Goal: Information Seeking & Learning: Learn about a topic

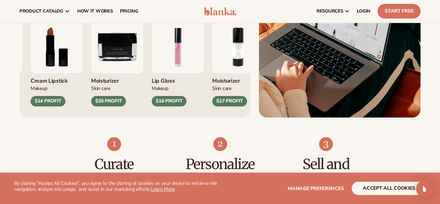
scroll to position [308, 0]
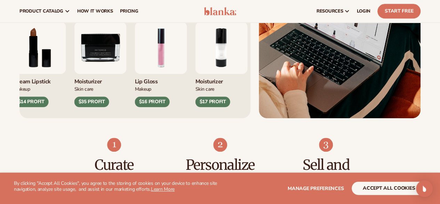
click at [44, 74] on img "8 / 9" at bounding box center [40, 48] width 52 height 52
click at [41, 74] on img "8 / 9" at bounding box center [40, 48] width 52 height 52
click at [85, 13] on circle at bounding box center [85, 4] width 15 height 15
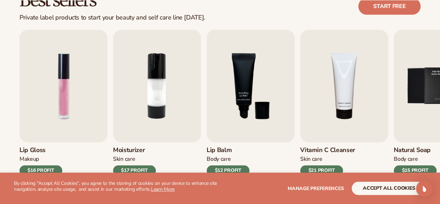
scroll to position [216, 0]
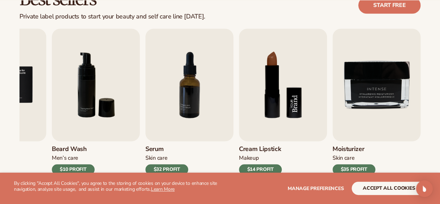
click at [272, 84] on img "8 / 9" at bounding box center [283, 85] width 88 height 112
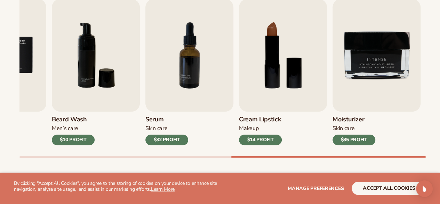
scroll to position [249, 0]
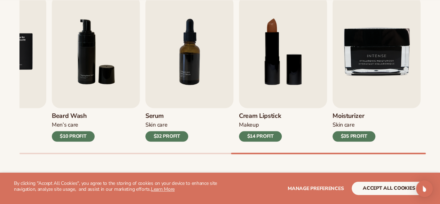
click at [265, 138] on div "$14 PROFIT" at bounding box center [260, 136] width 43 height 10
click at [278, 64] on img "8 / 9" at bounding box center [283, 51] width 88 height 112
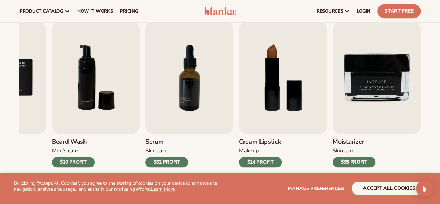
scroll to position [222, 0]
